Goal: Information Seeking & Learning: Compare options

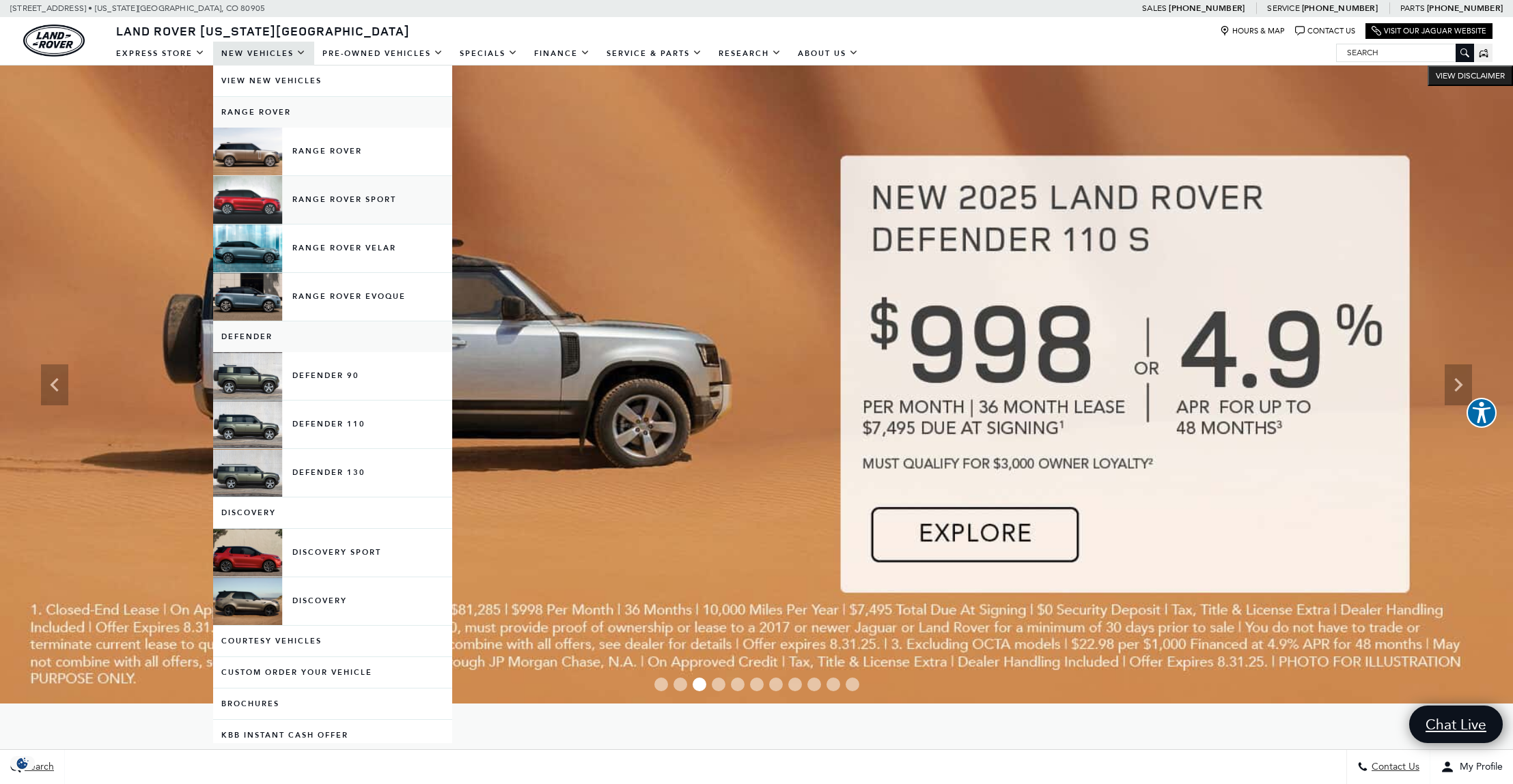
click at [385, 201] on link "Range Rover Sport" at bounding box center [333, 199] width 239 height 48
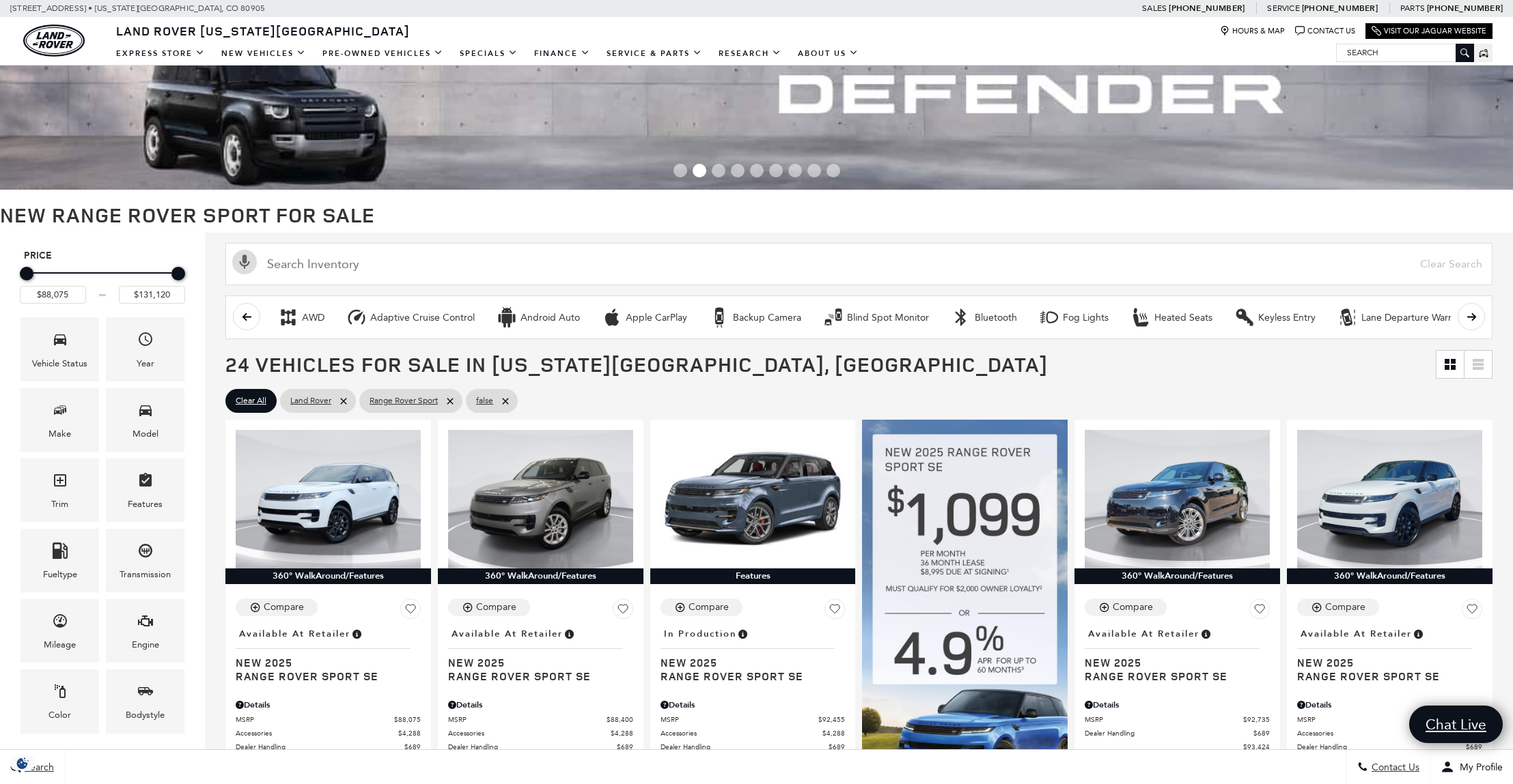
scroll to position [66, 0]
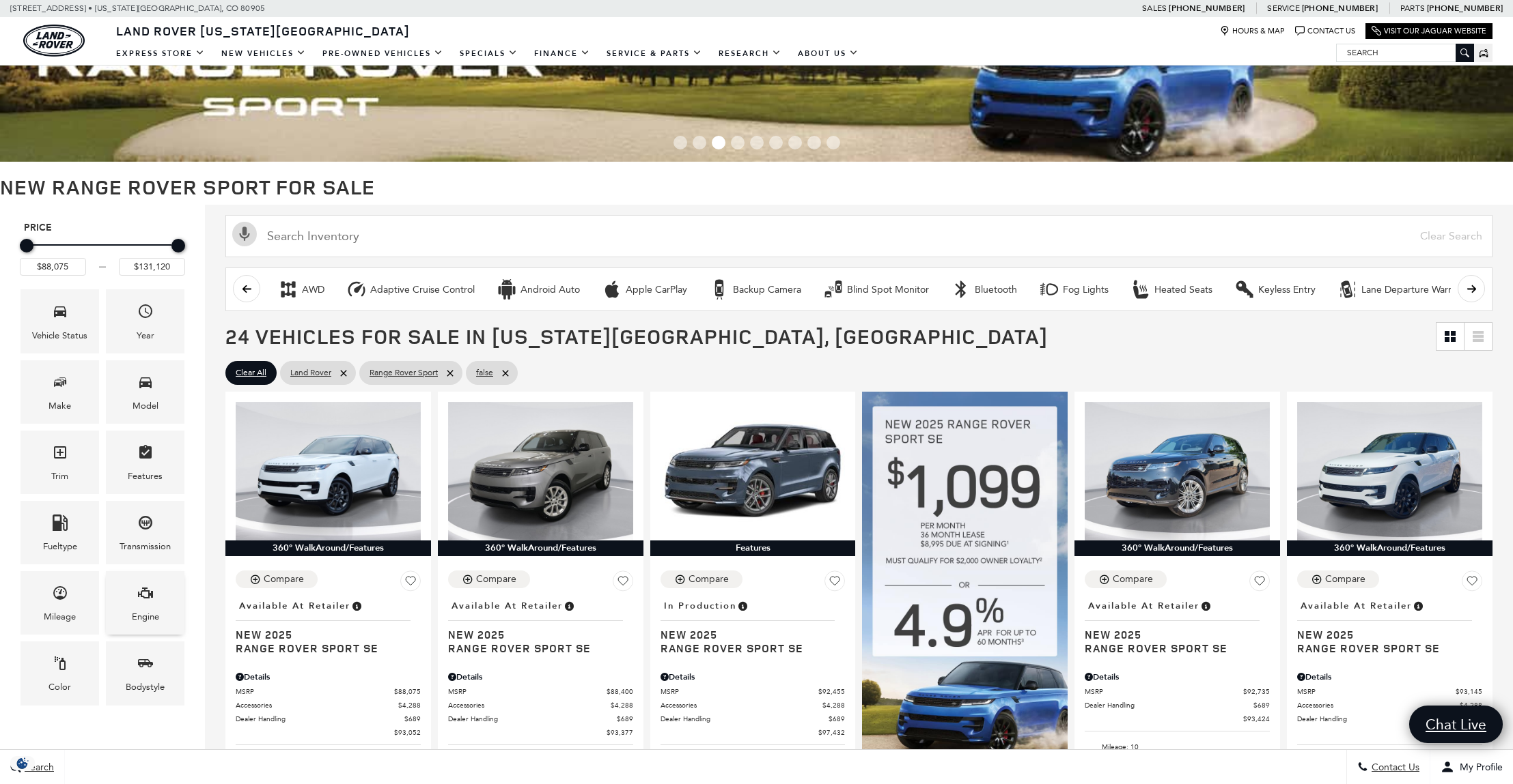
click at [145, 593] on icon "Engine" at bounding box center [145, 593] width 16 height 16
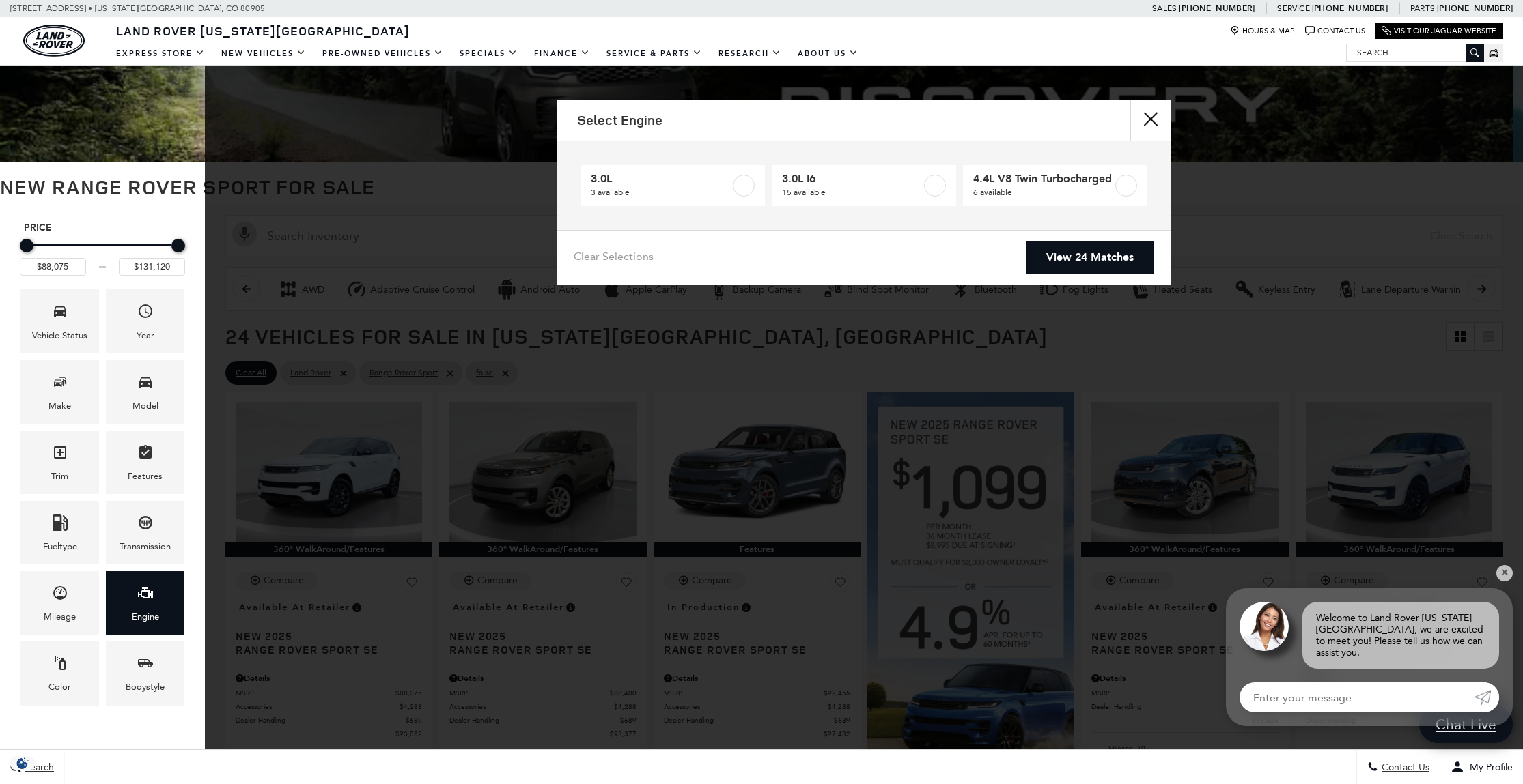
click at [1156, 116] on button "close" at bounding box center [1151, 120] width 41 height 41
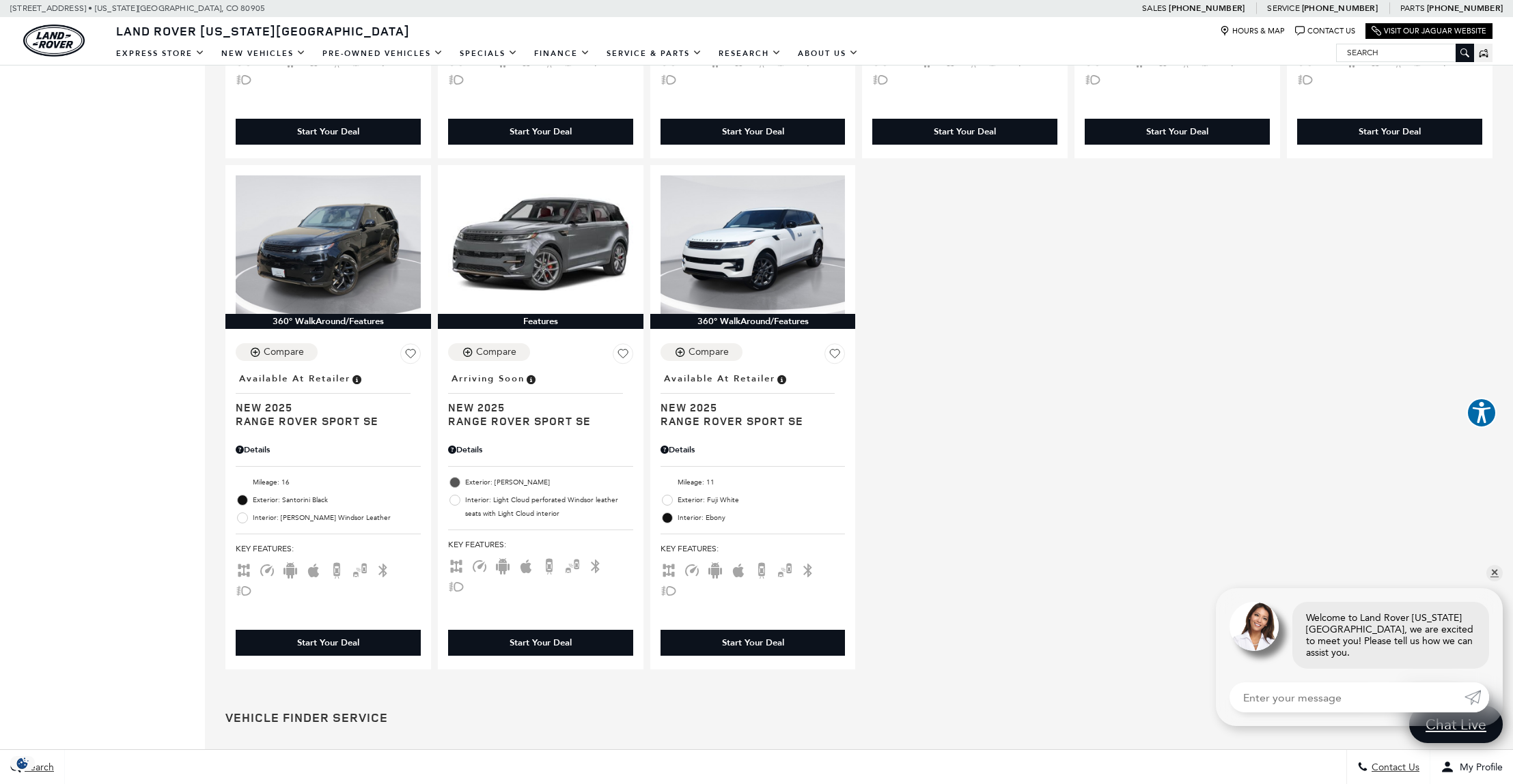
scroll to position [2171, 0]
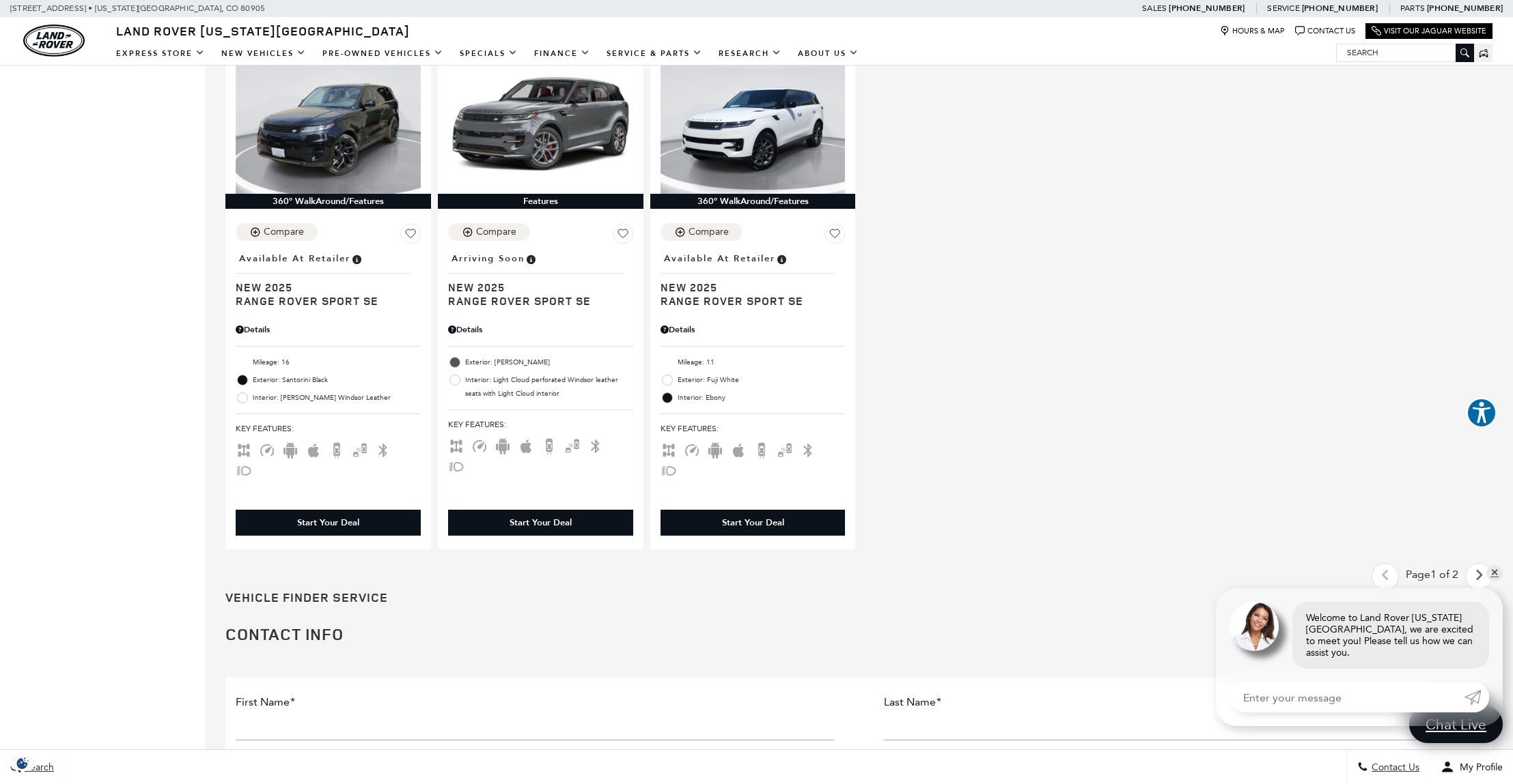
click at [1484, 564] on icon "next page" at bounding box center [1479, 575] width 9 height 22
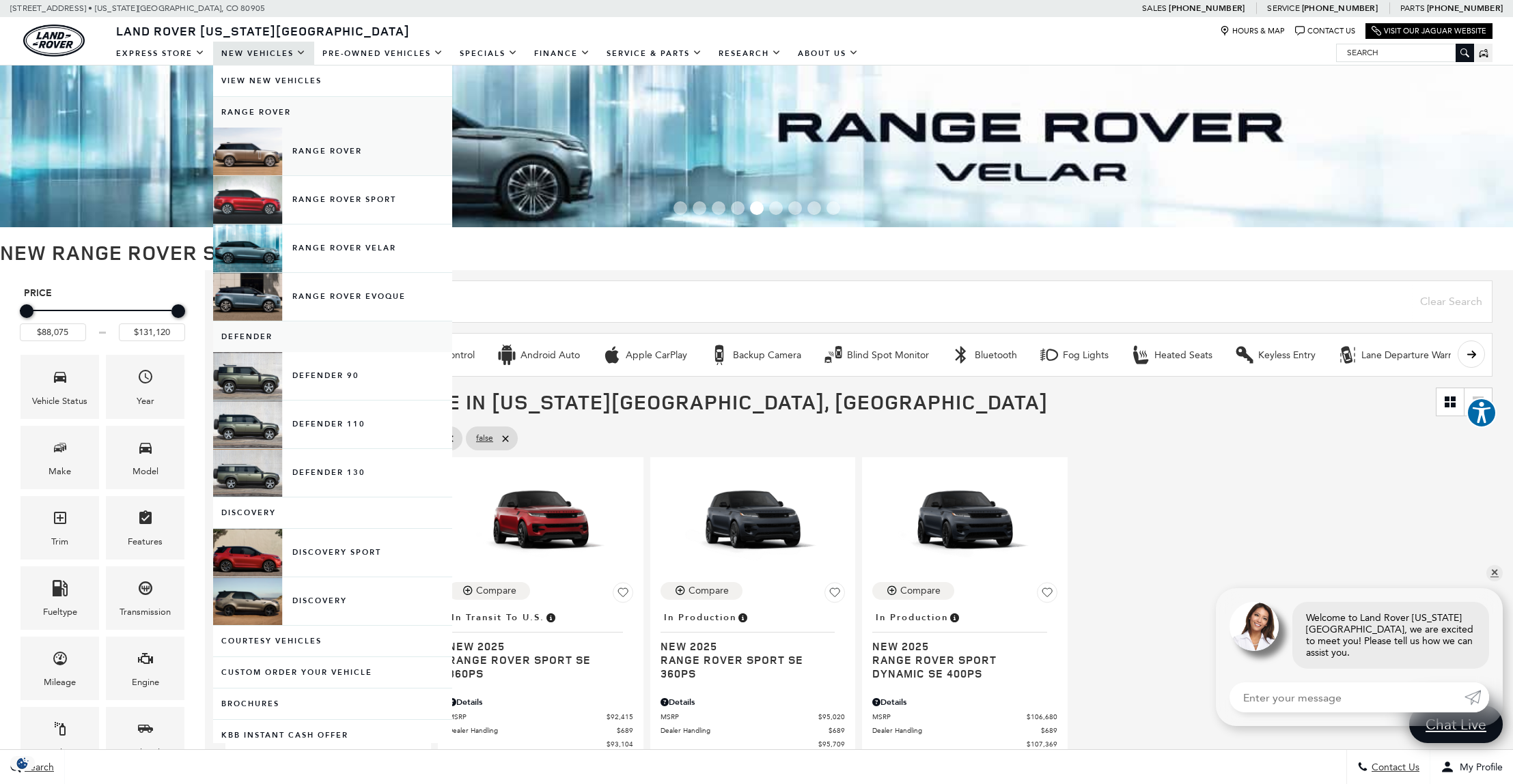
click at [329, 144] on link "Range Rover" at bounding box center [333, 151] width 239 height 48
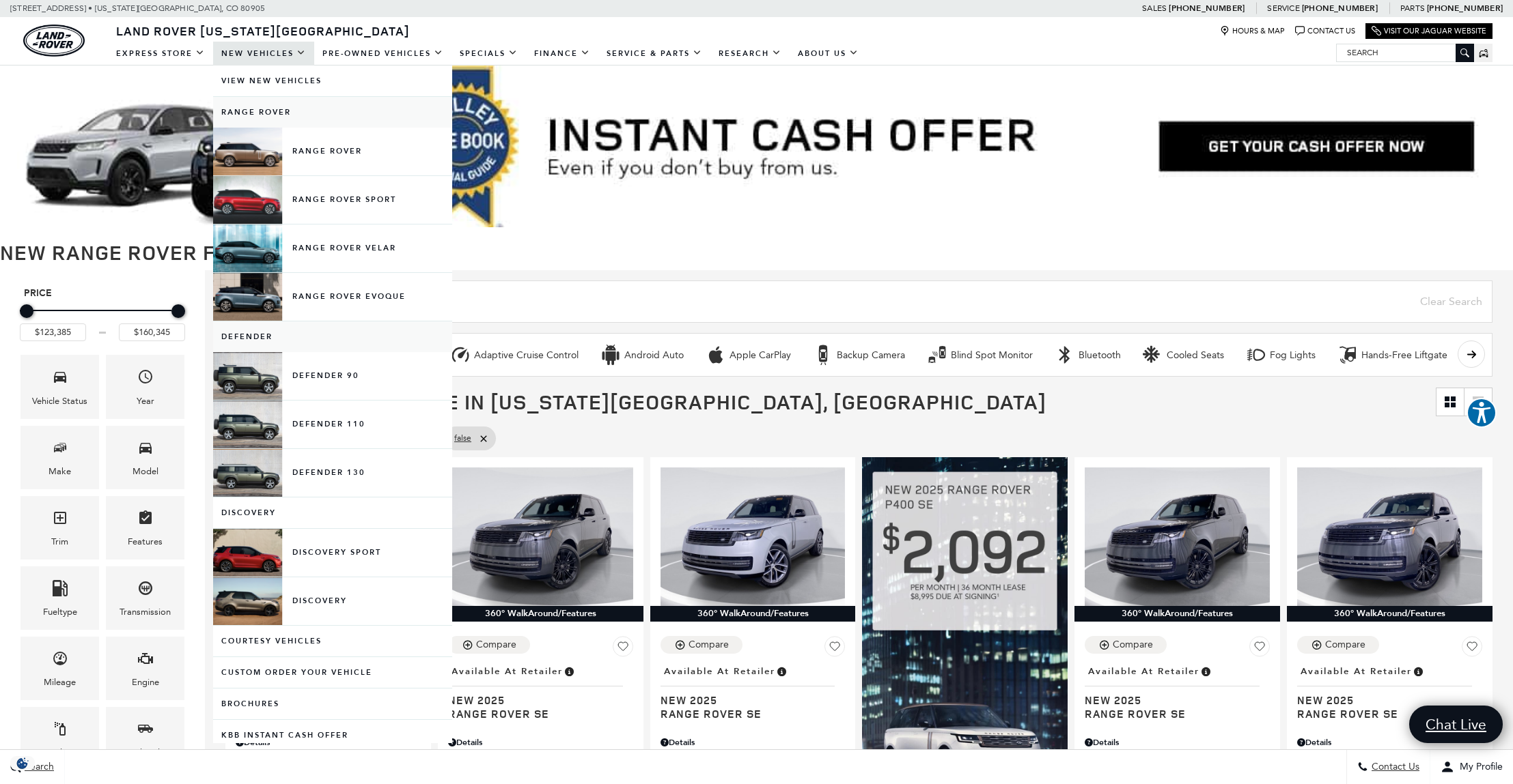
click at [261, 53] on link "New Vehicles" at bounding box center [264, 53] width 101 height 24
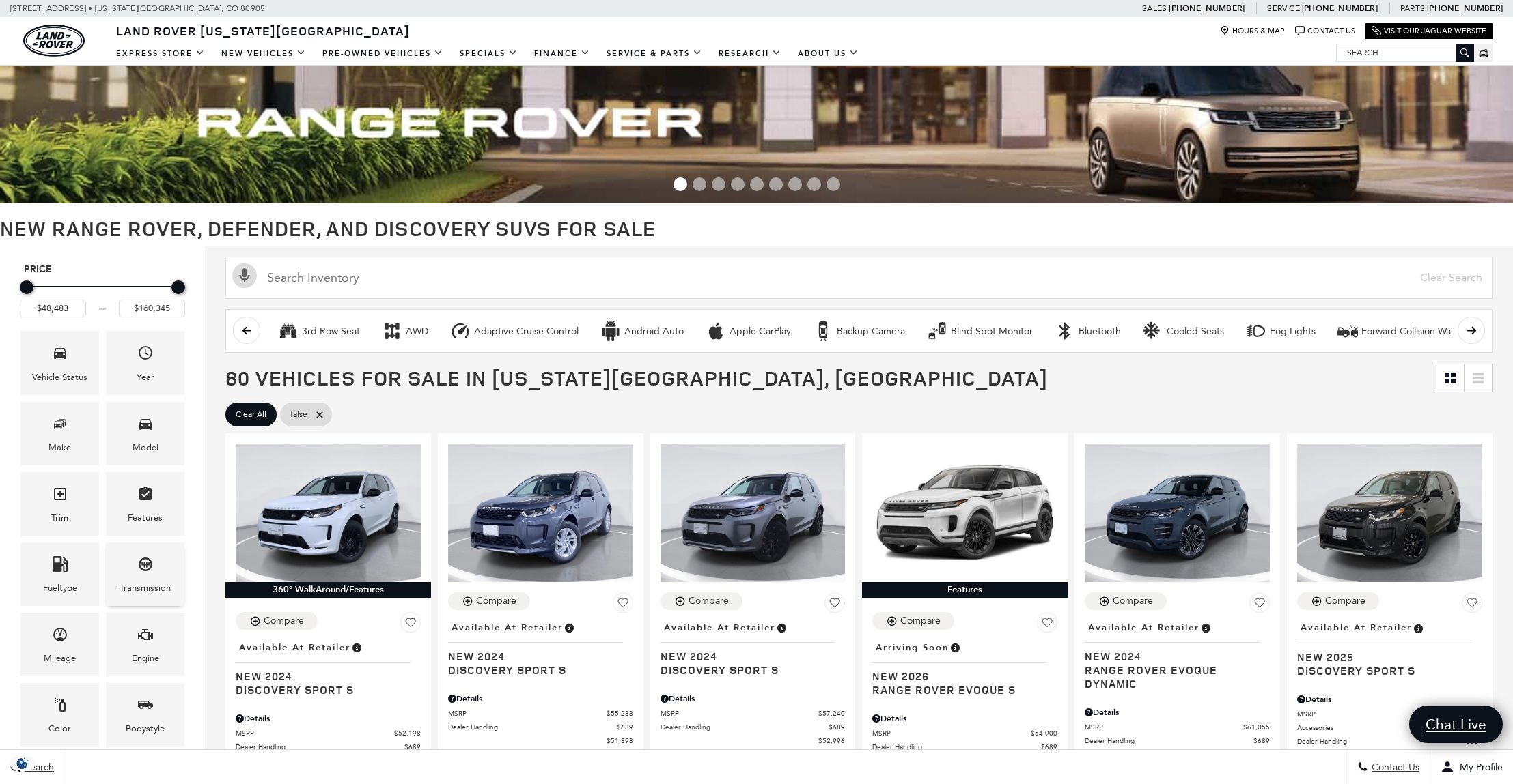
scroll to position [96, 0]
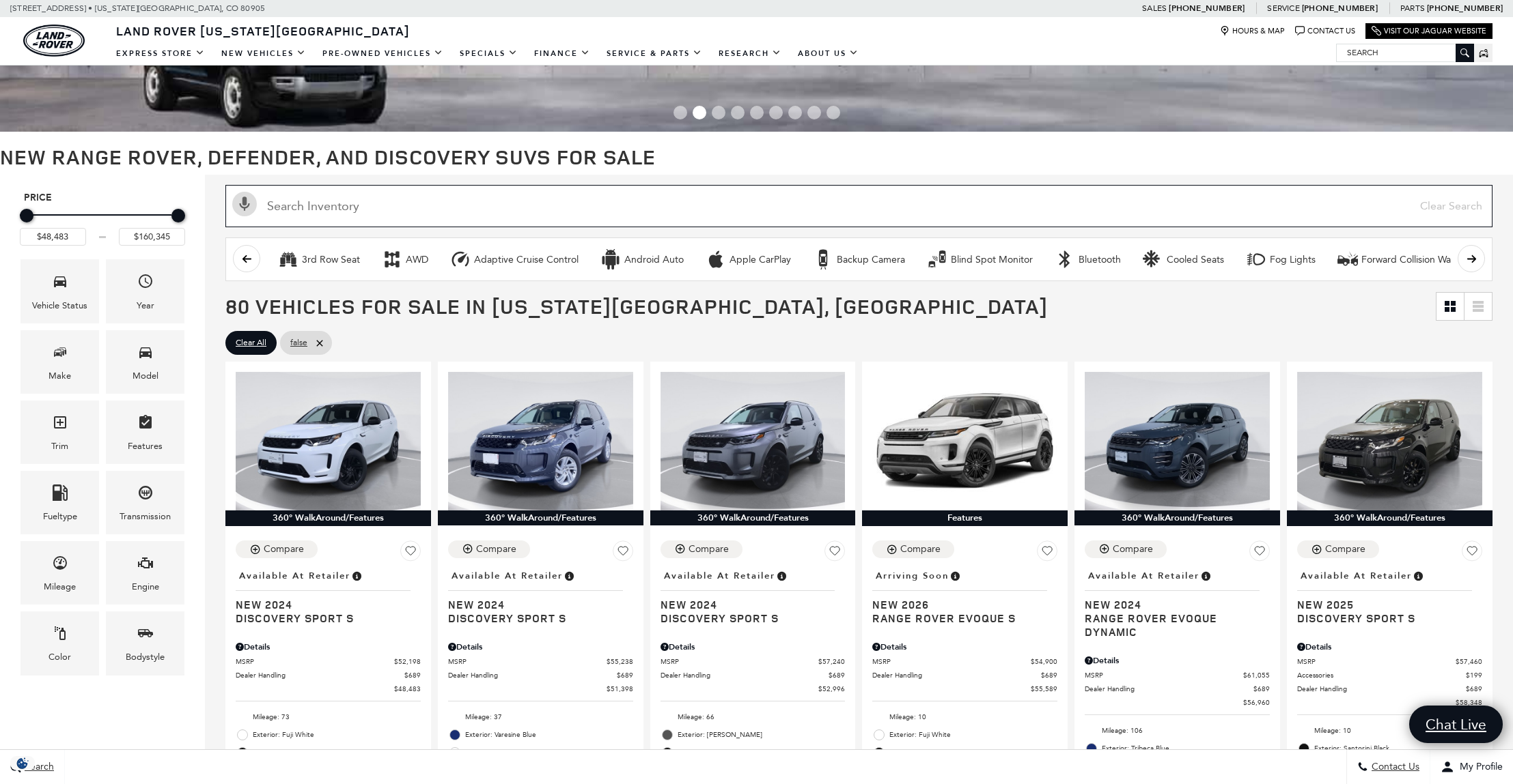
click at [382, 208] on input "Search Inventory" at bounding box center [859, 206] width 1267 height 42
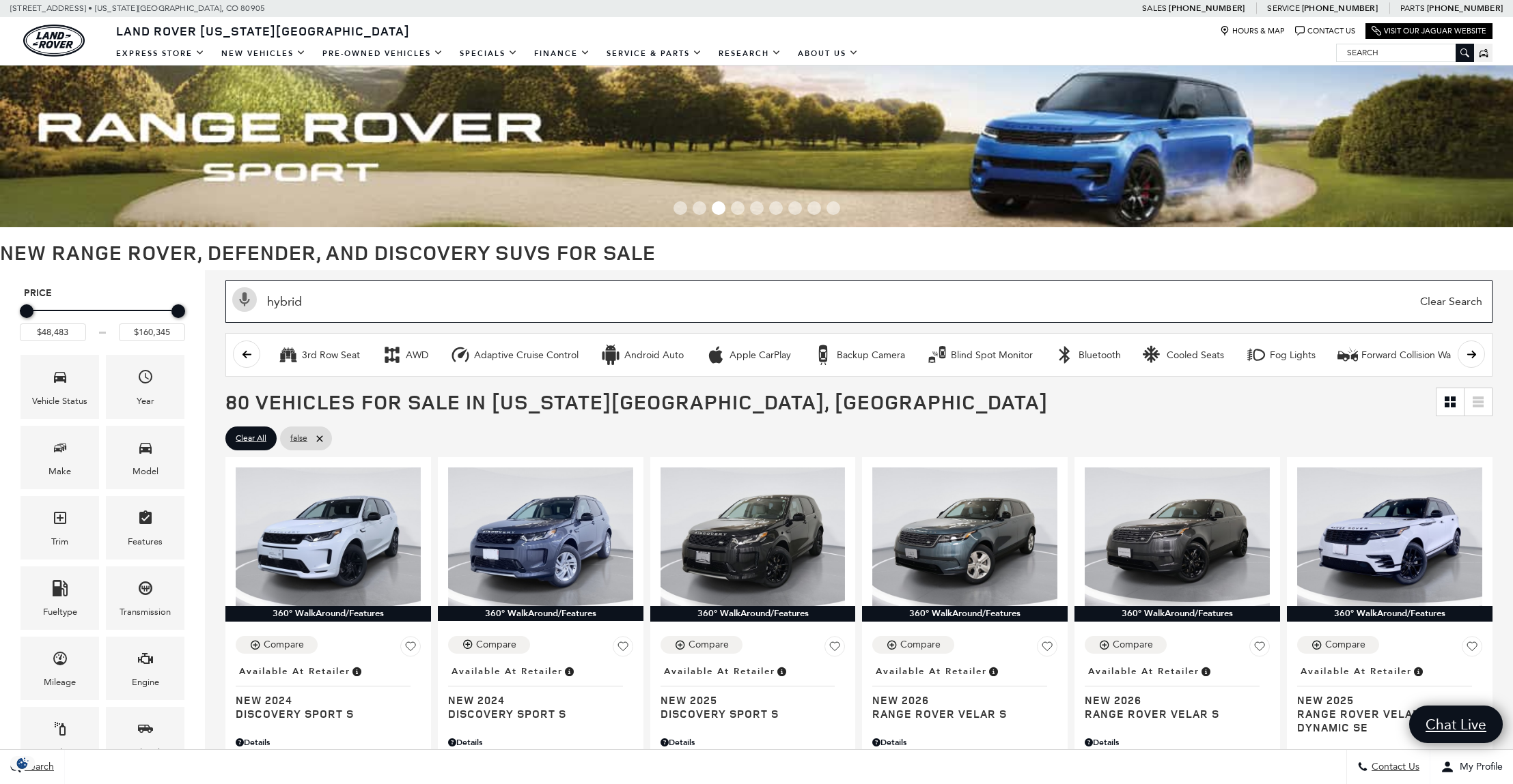
type input "hybrid'"
type input "$102,860"
type input "$155,965"
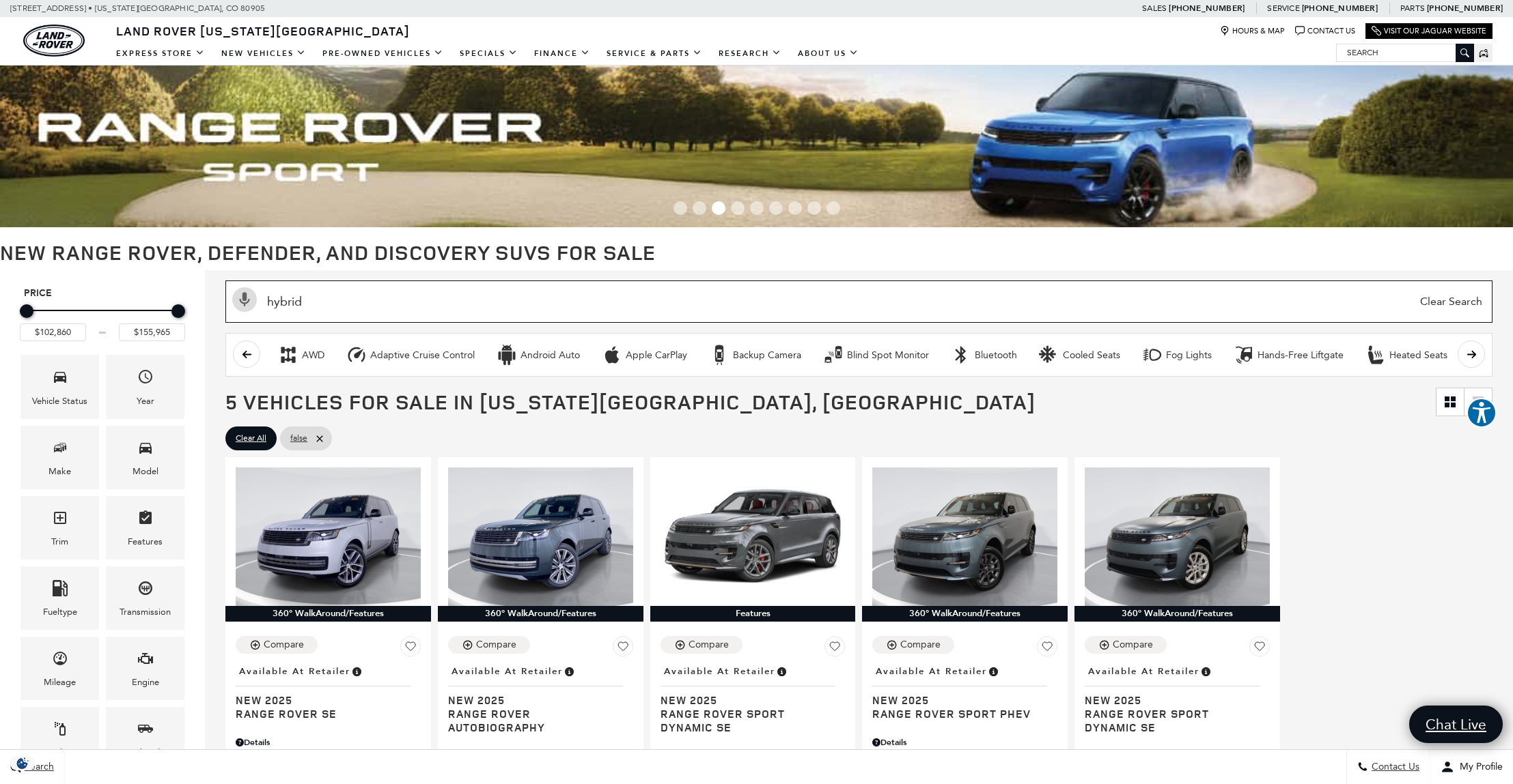
type input "hybrid"
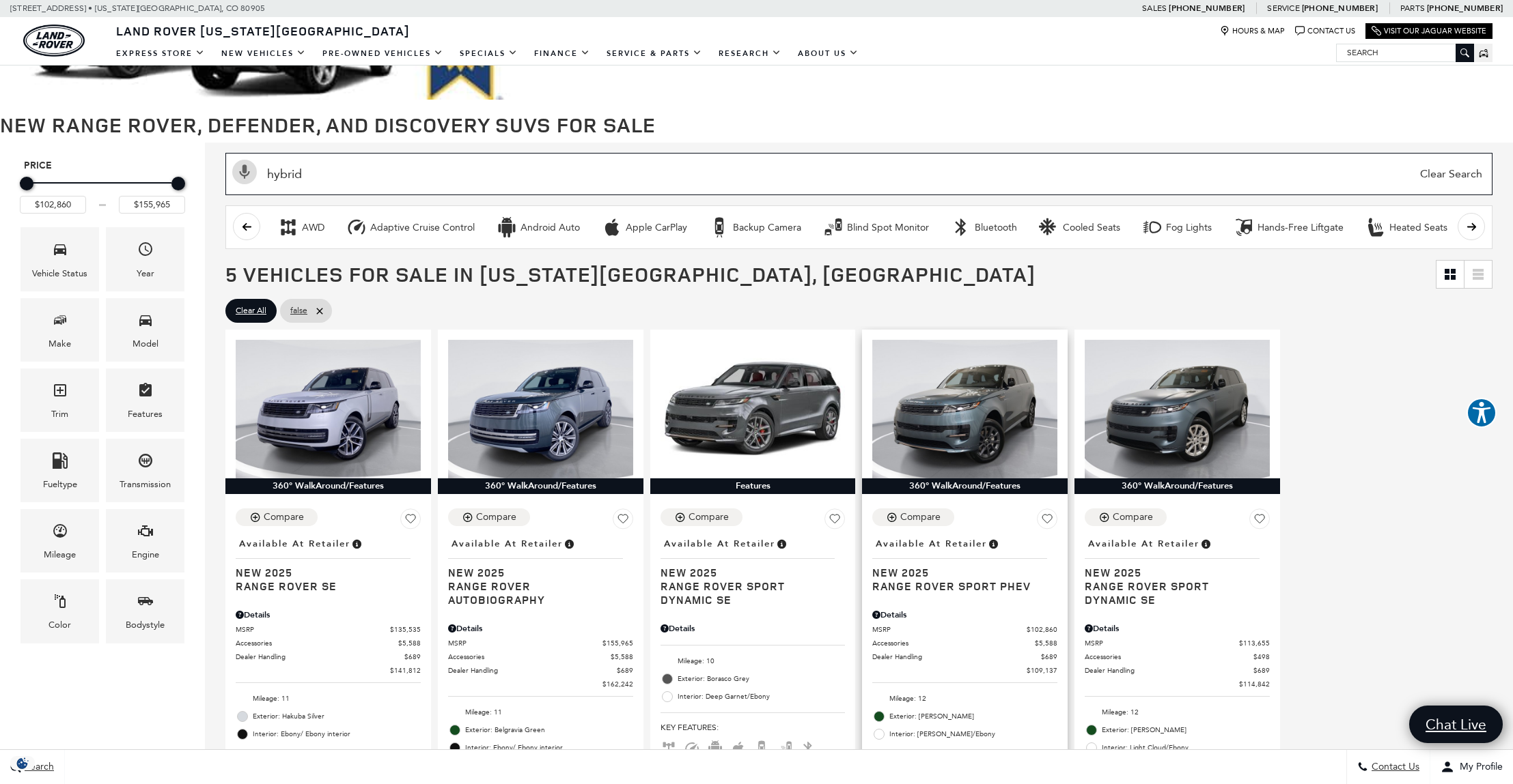
scroll to position [214, 0]
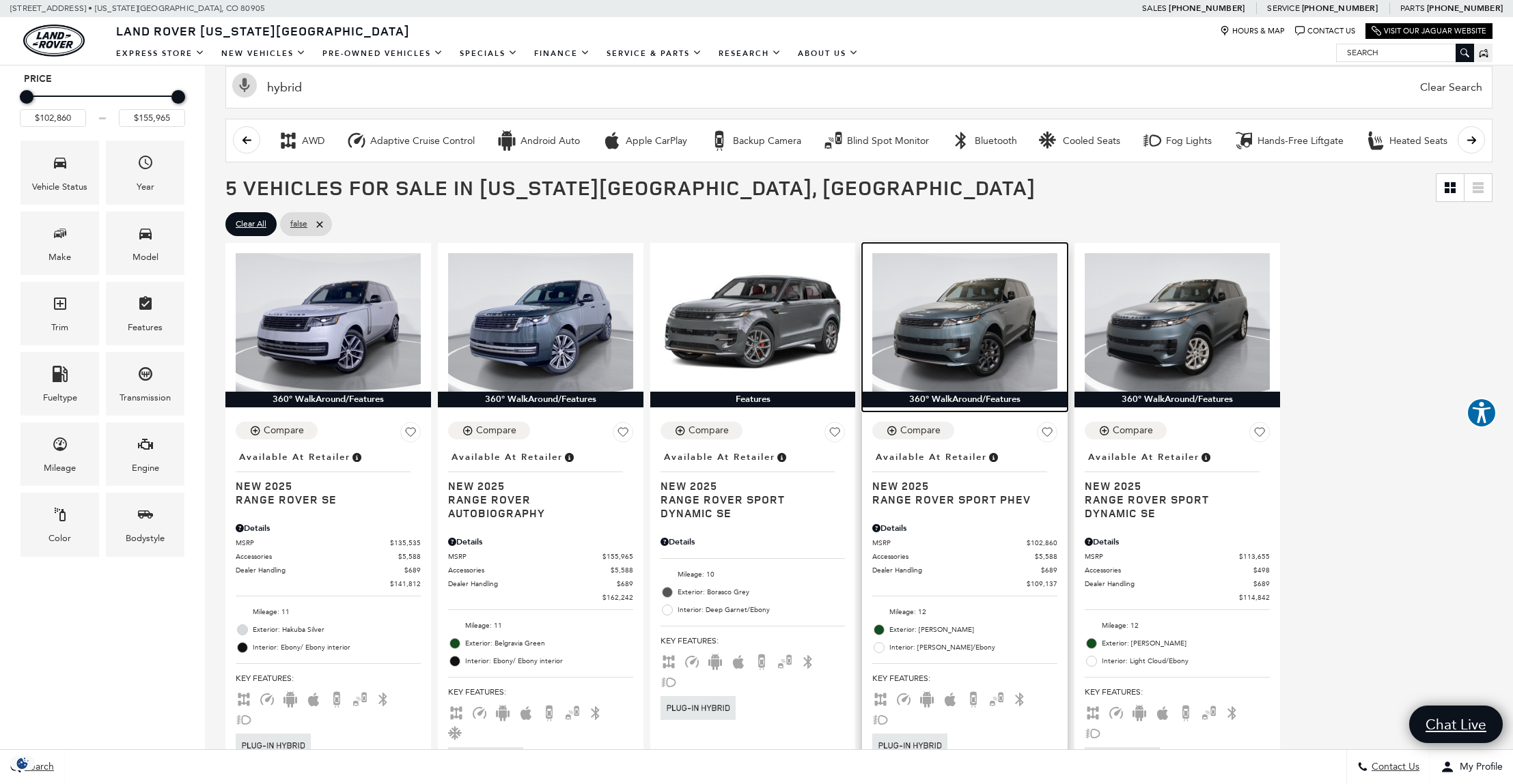
click at [968, 333] on img at bounding box center [965, 322] width 185 height 139
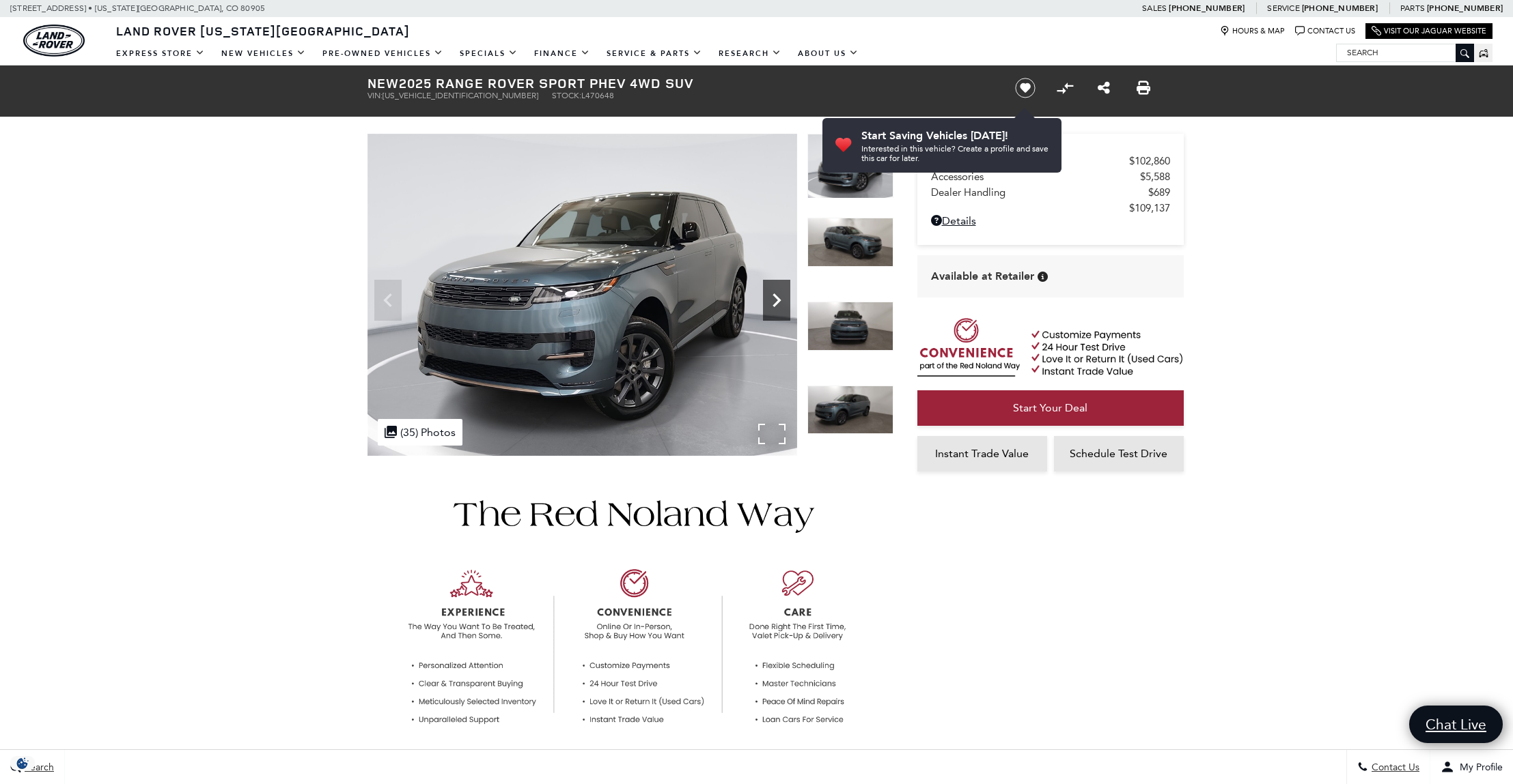
click at [785, 305] on icon "Next" at bounding box center [777, 301] width 28 height 28
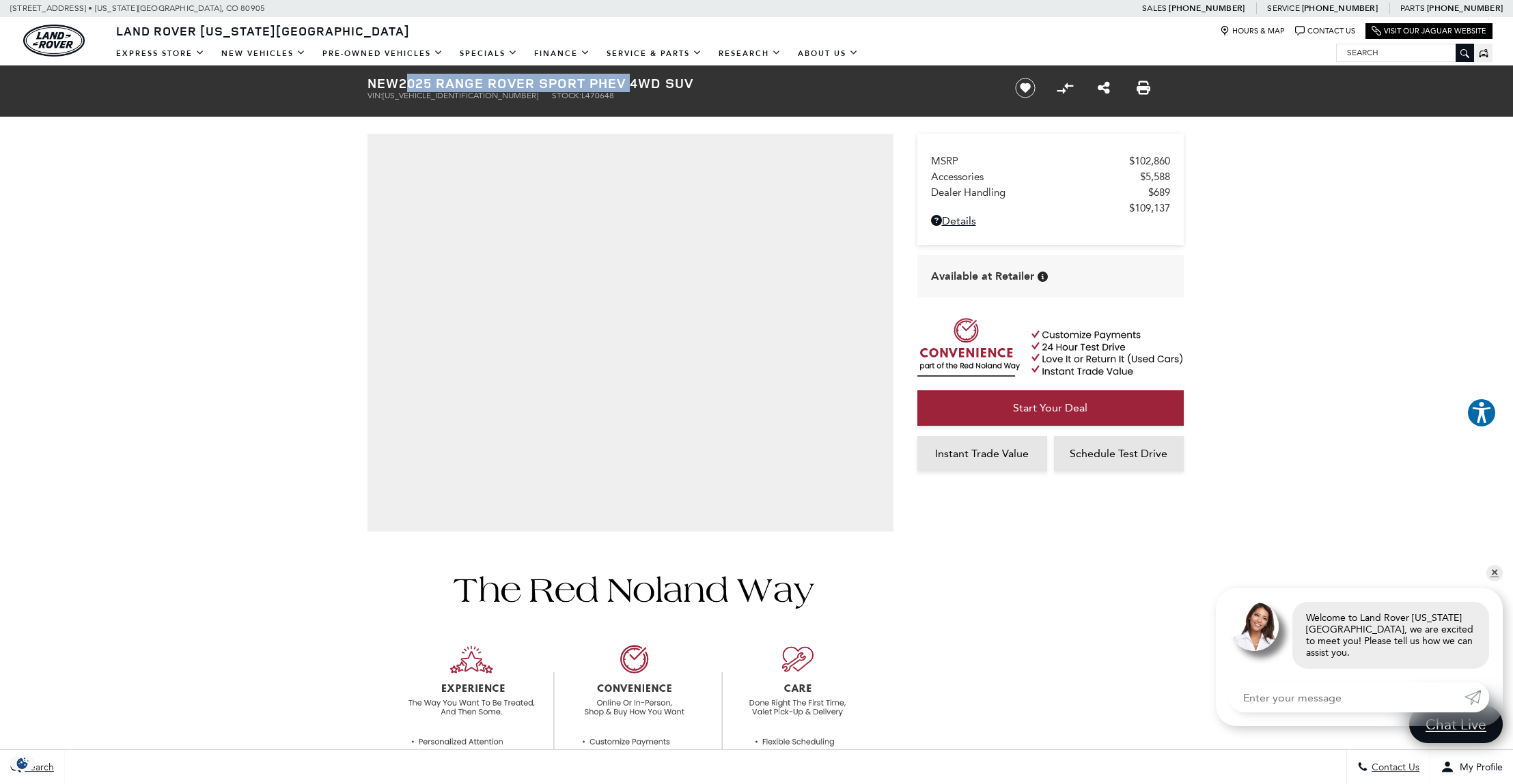
drag, startPoint x: 637, startPoint y: 83, endPoint x: 406, endPoint y: 87, distance: 231.0
click at [406, 87] on h1 "New 2025 Range Rover Sport PHEV 4WD SUV" at bounding box center [680, 83] width 625 height 15
copy h1 "2025 Range Rover Sport PHEV"
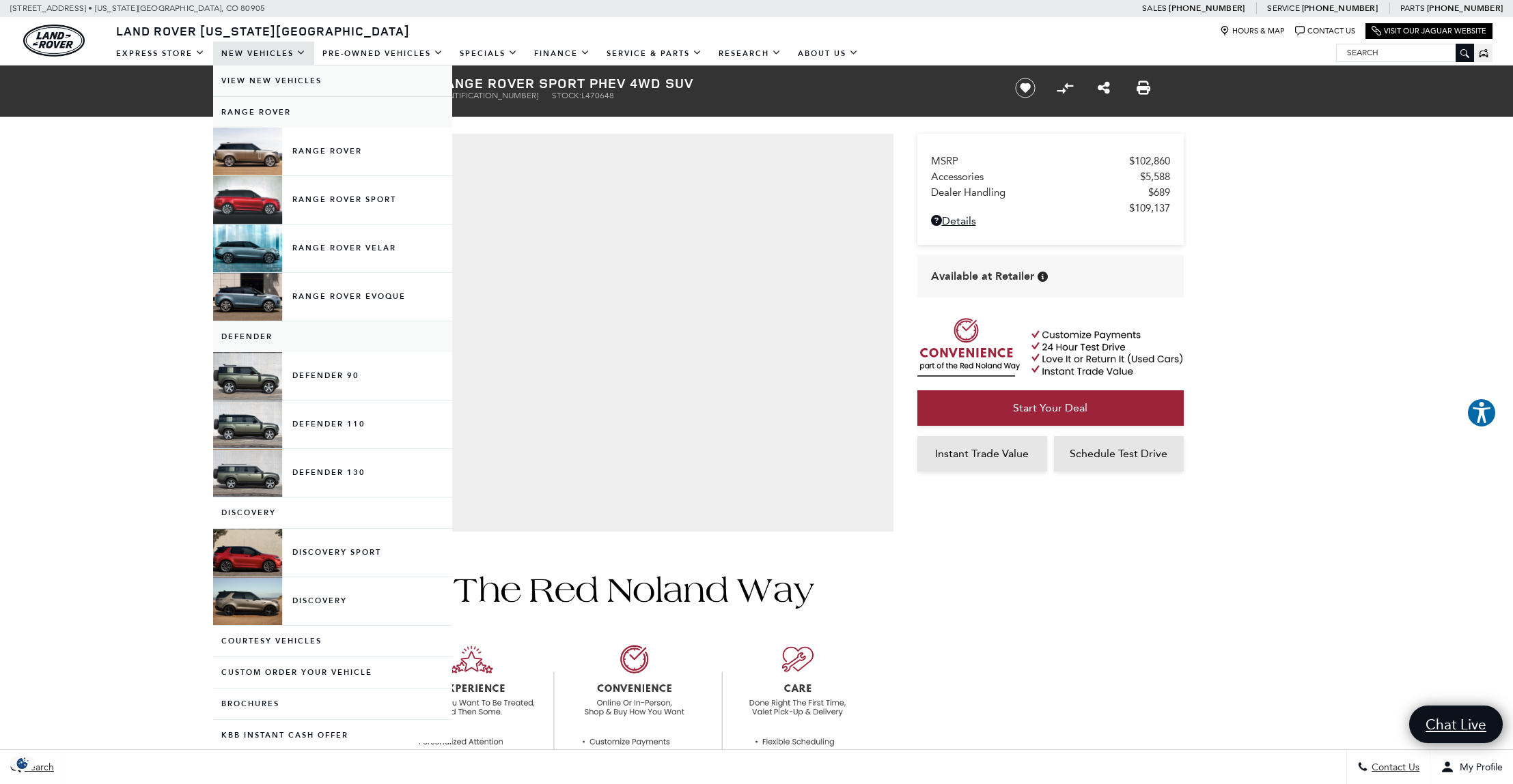
click at [274, 80] on link "View New Vehicles" at bounding box center [333, 81] width 239 height 31
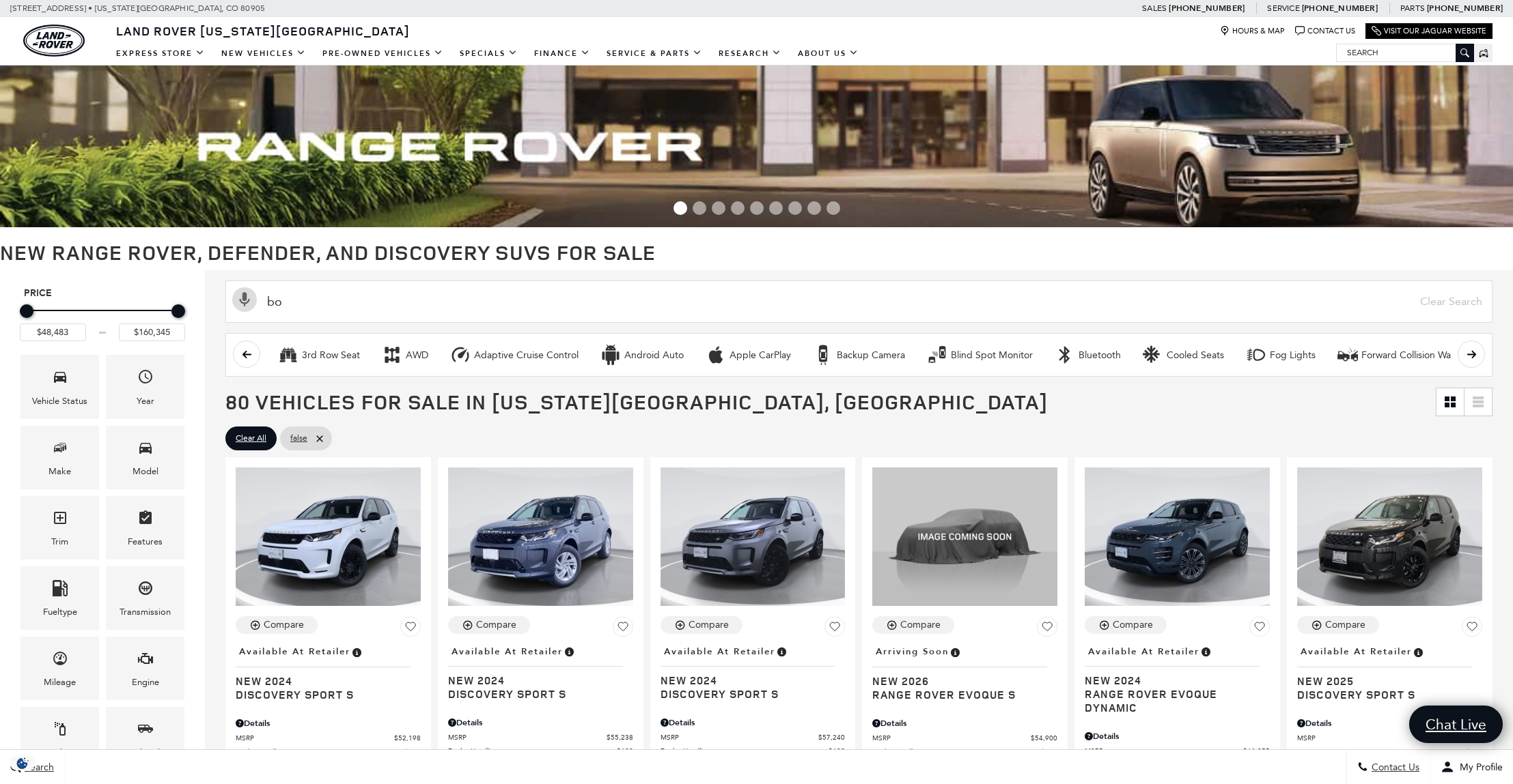
type input "bor"
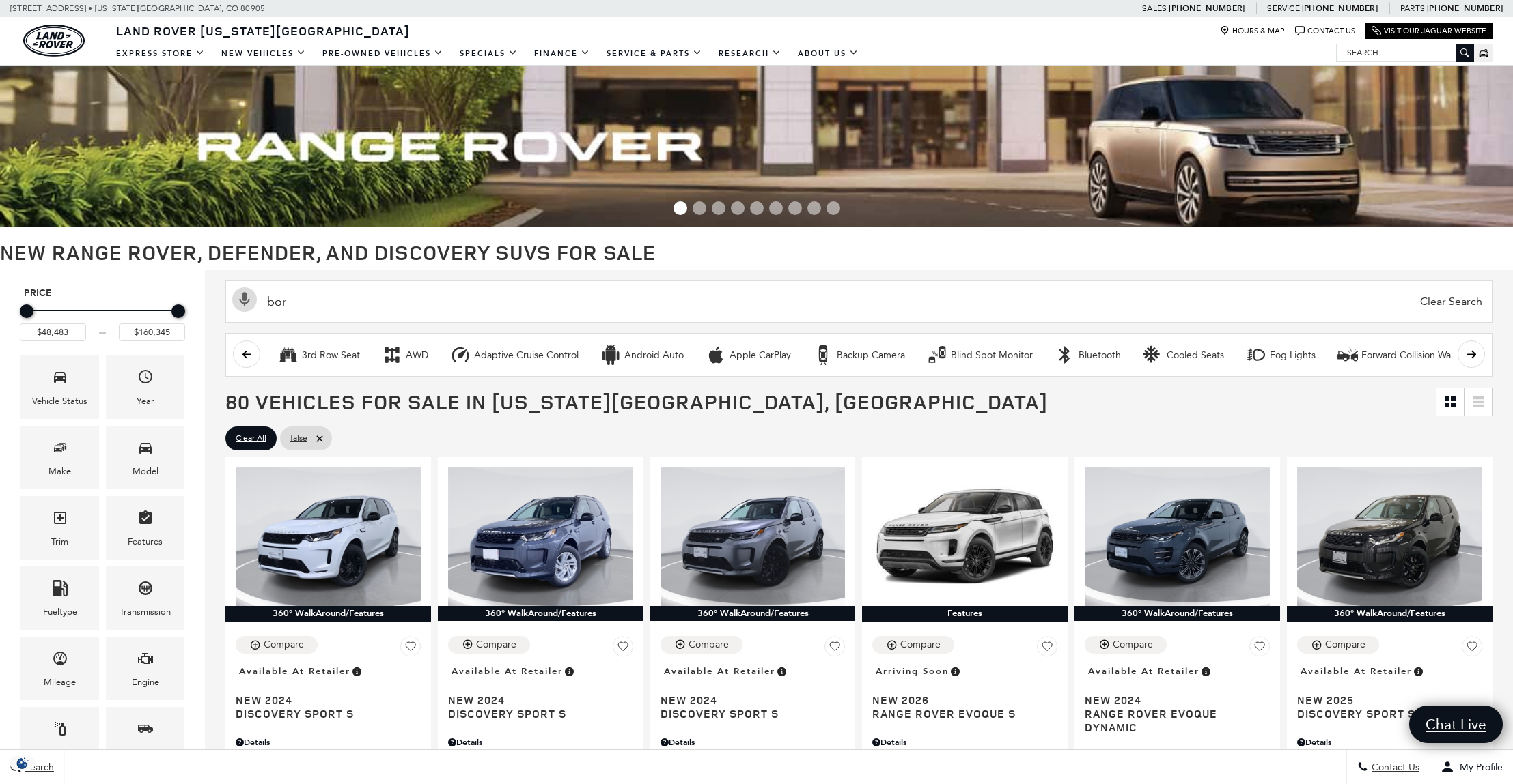
type input "$94,650"
type input "$125,145"
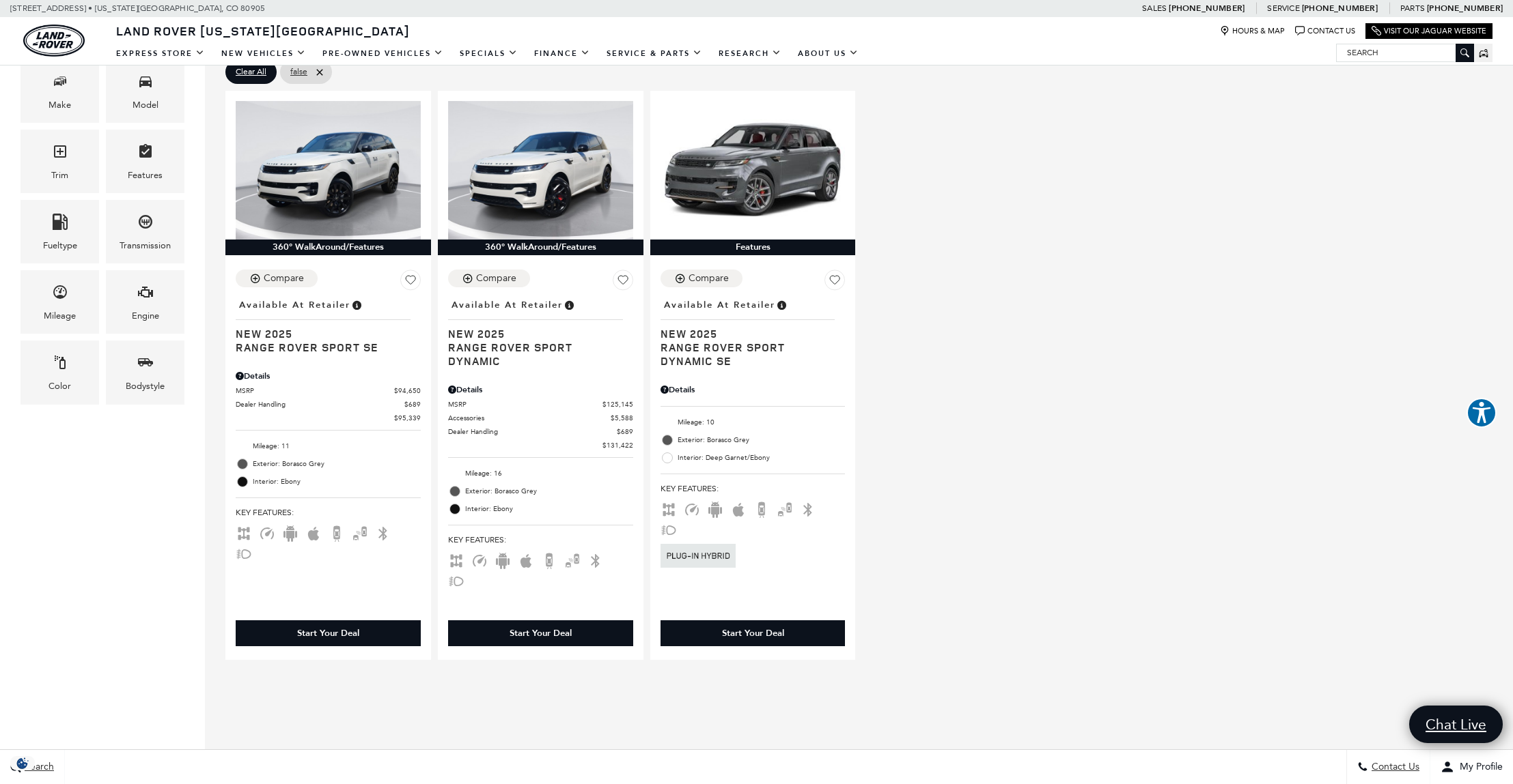
scroll to position [339, 0]
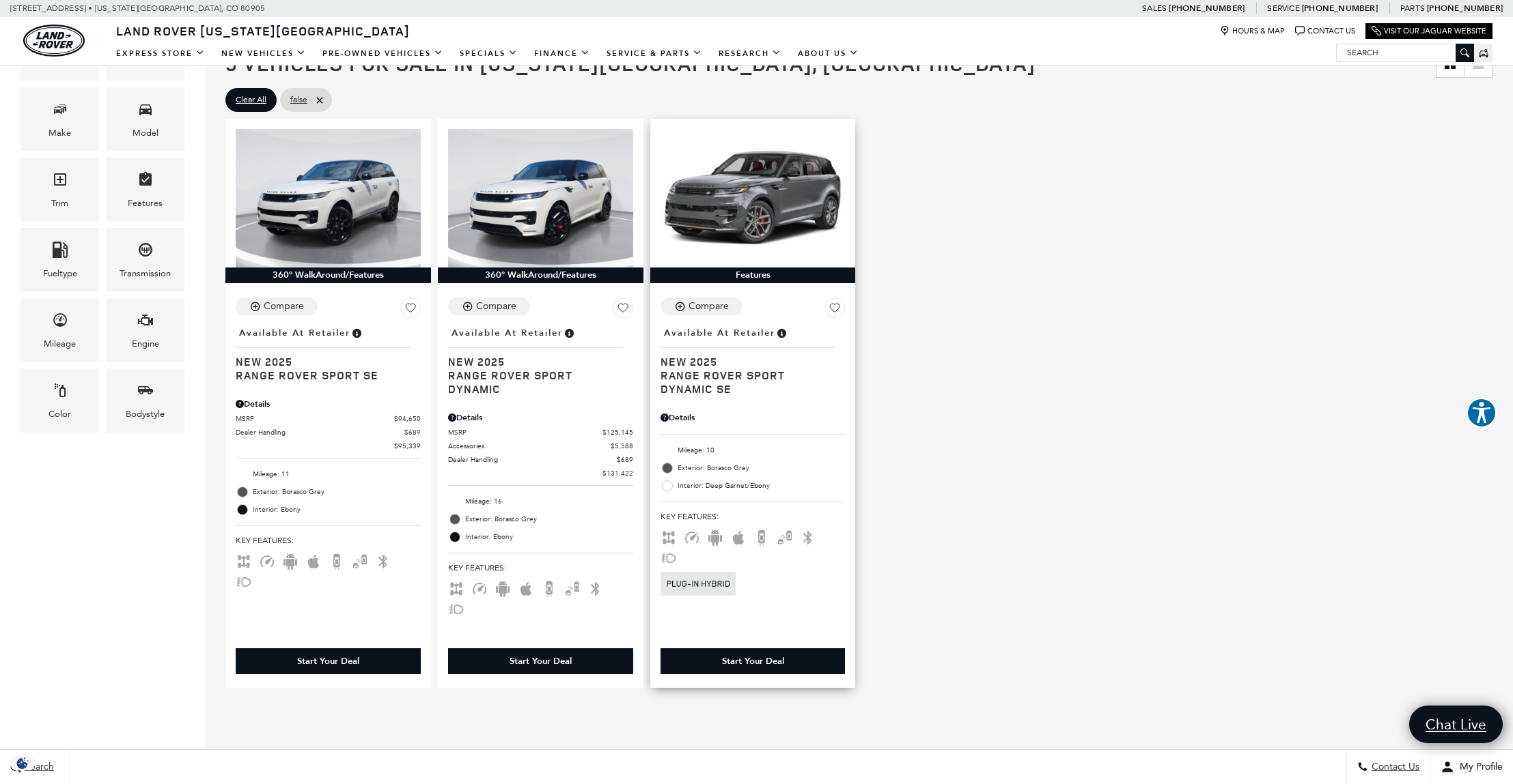
type input "bor"
click at [760, 188] on img at bounding box center [753, 198] width 185 height 139
